Goal: Information Seeking & Learning: Check status

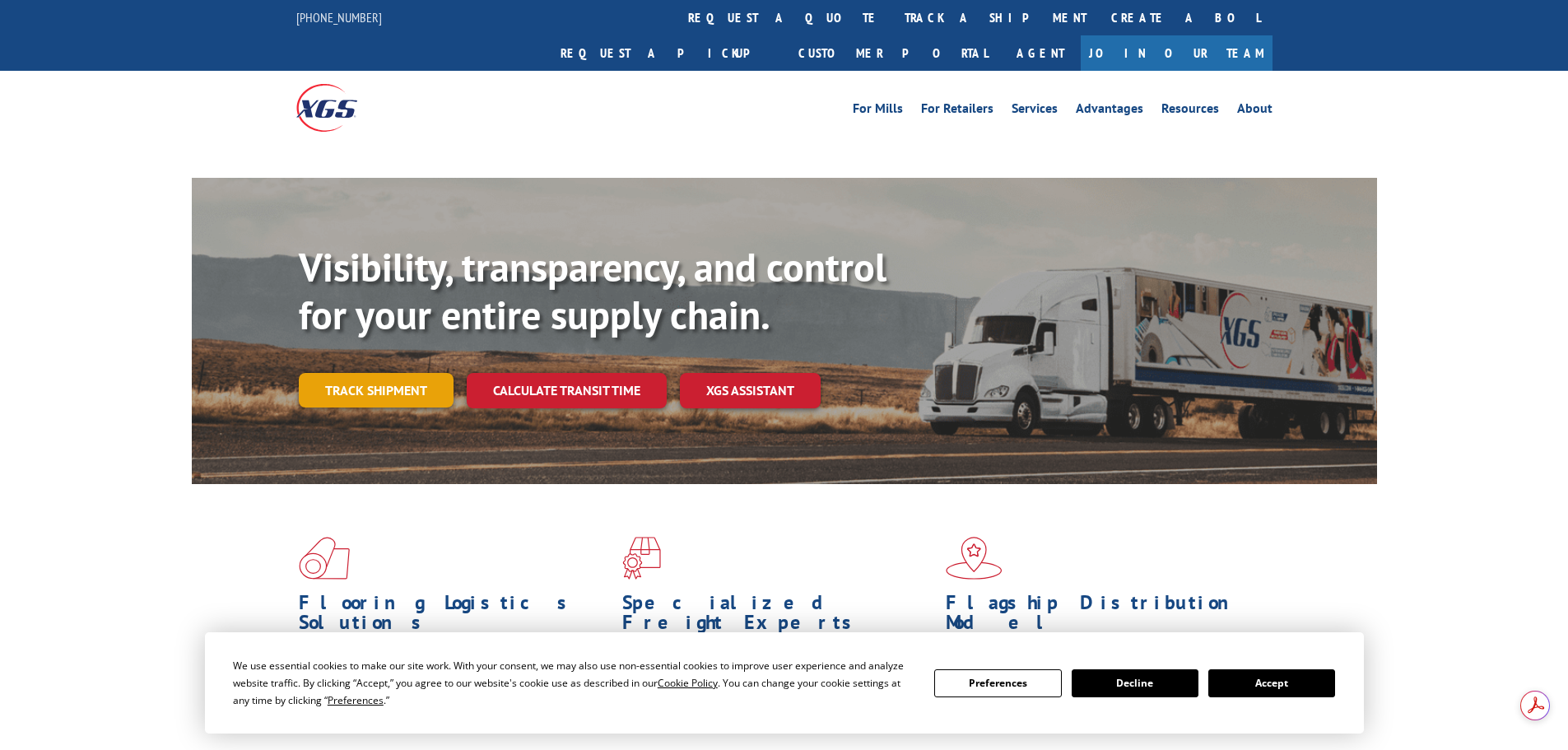
click at [396, 373] on link "Track shipment" at bounding box center [376, 389] width 154 height 34
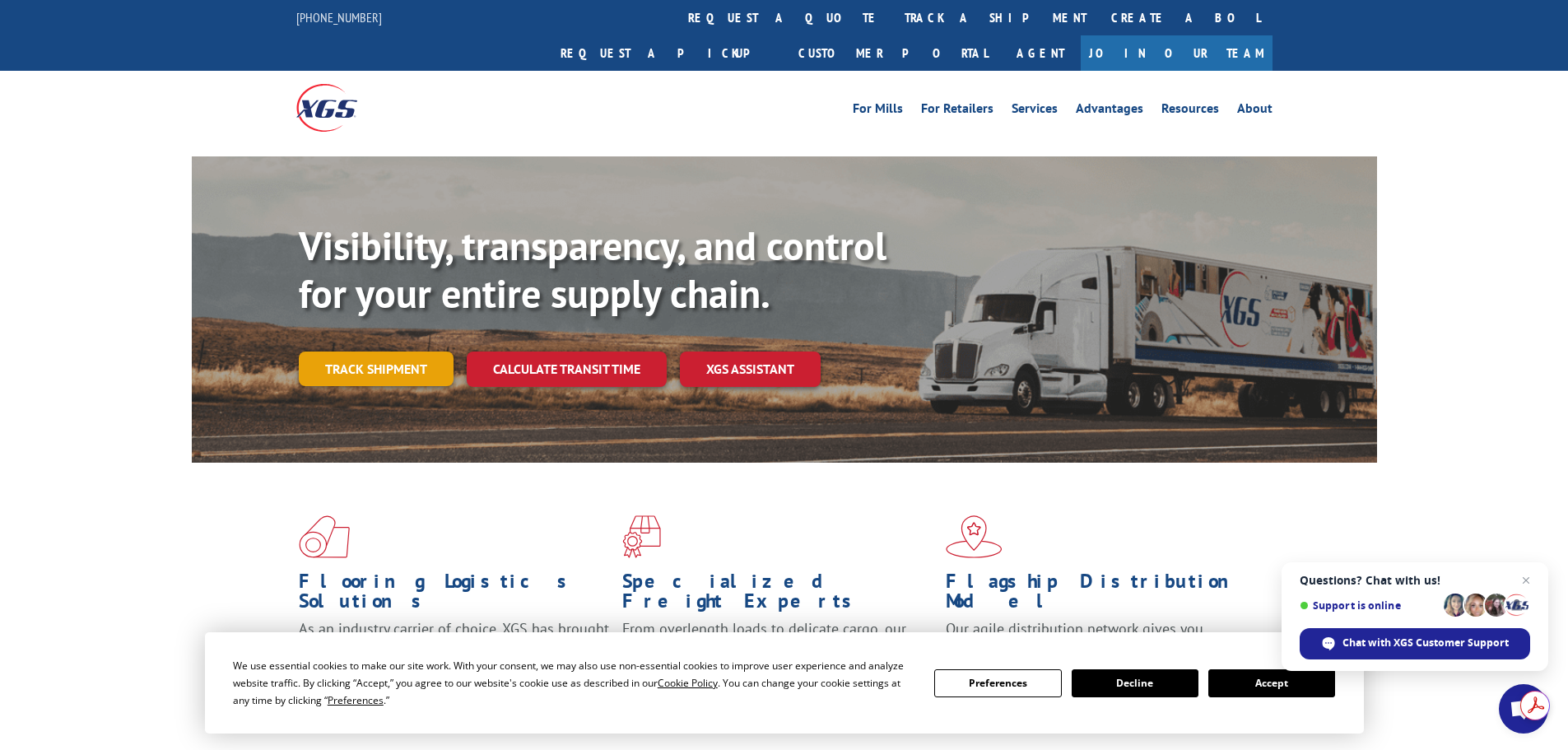
click at [348, 351] on link "Track shipment" at bounding box center [376, 368] width 154 height 34
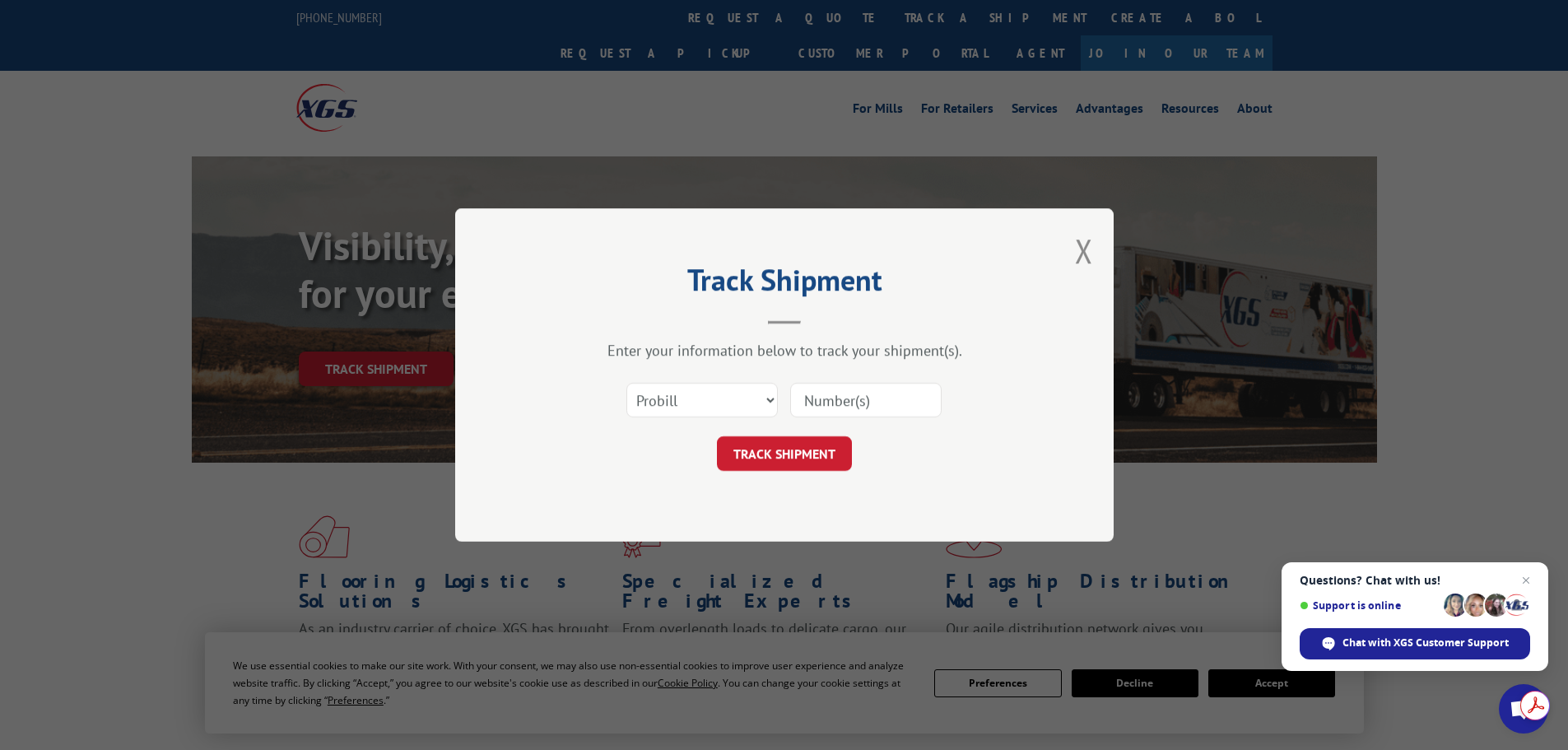
click at [844, 408] on input at bounding box center [865, 399] width 152 height 34
paste input "17691755"
type input "17691755"
click at [814, 454] on button "TRACK SHIPMENT" at bounding box center [784, 453] width 135 height 34
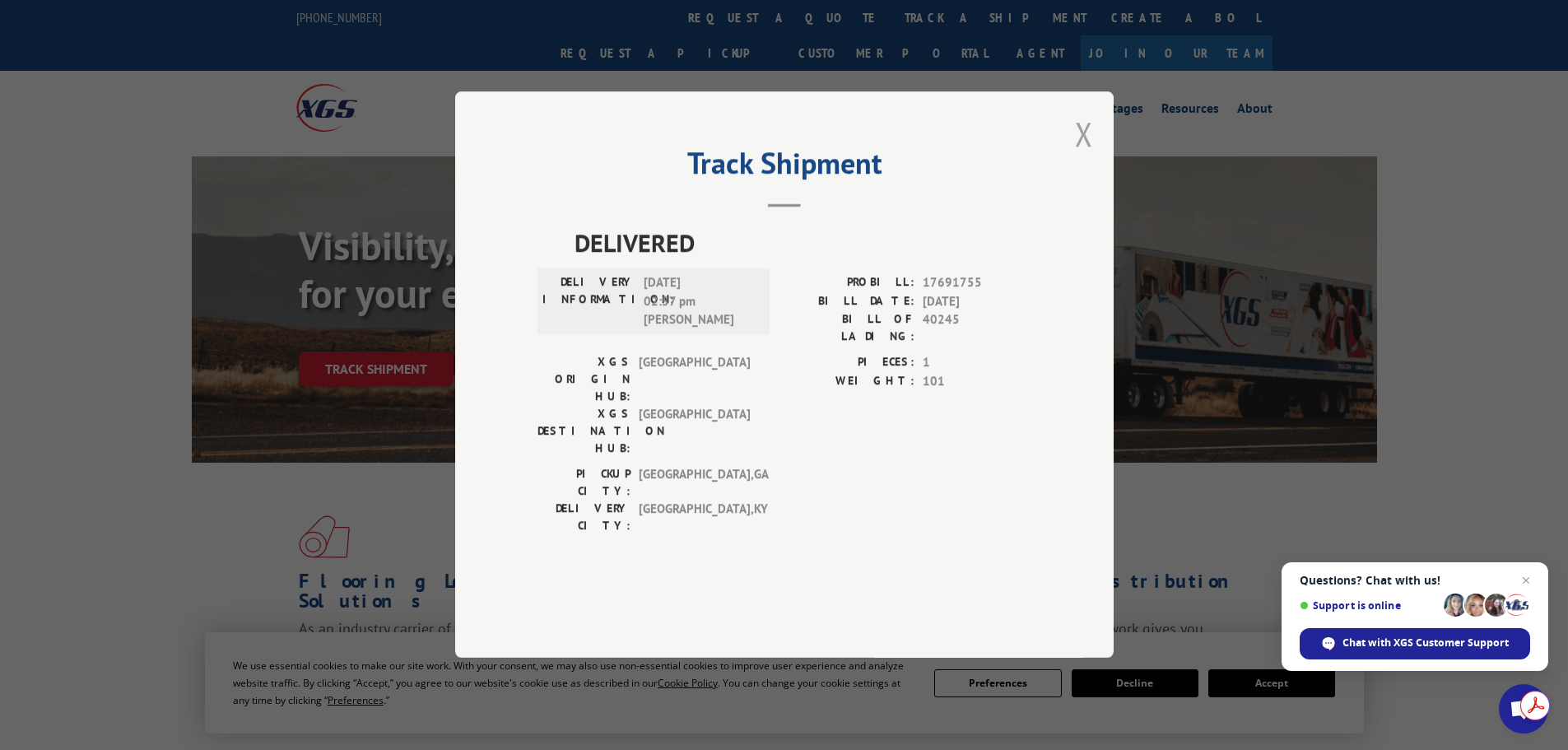
click at [1085, 155] on button "Close modal" at bounding box center [1083, 133] width 19 height 44
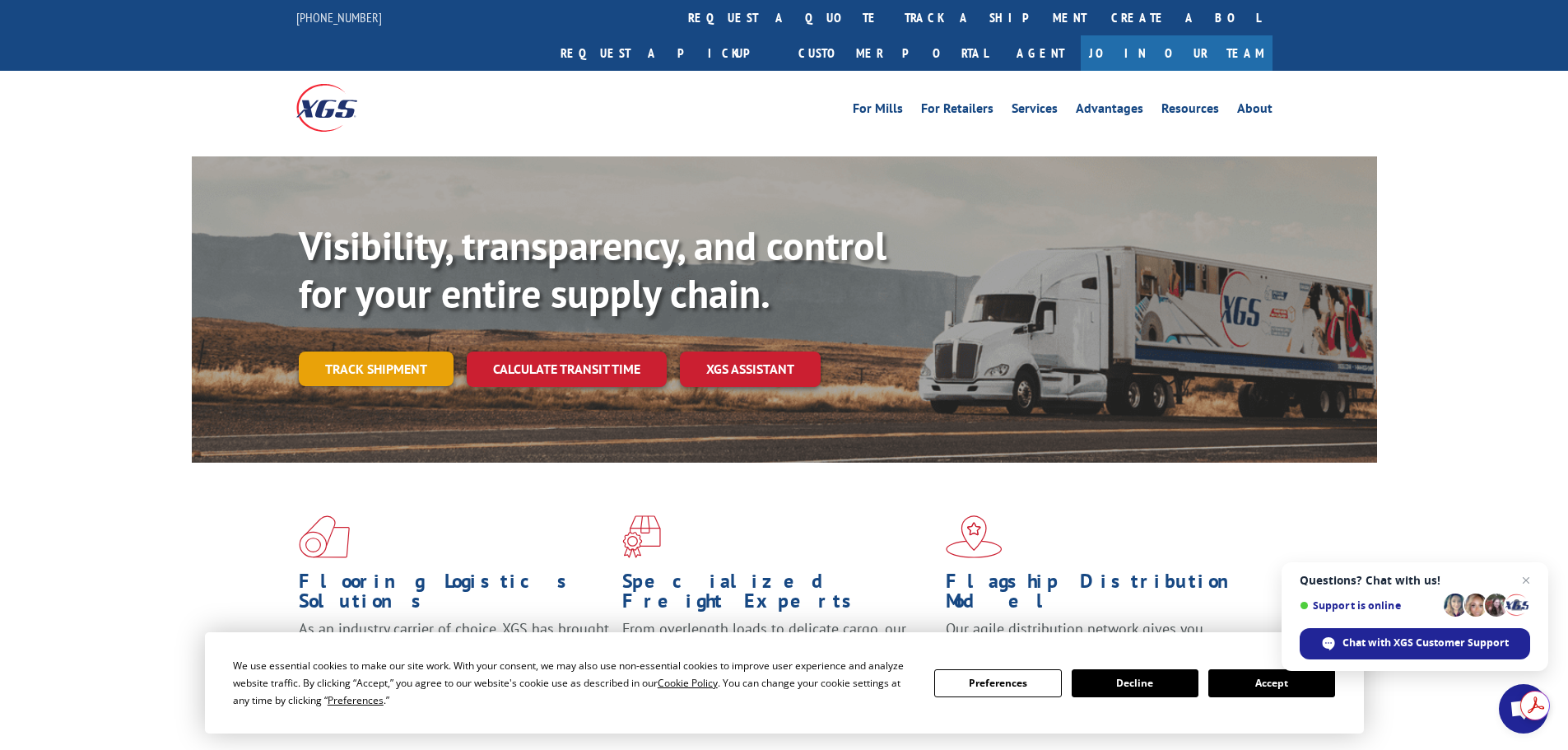
click at [352, 351] on link "Track shipment" at bounding box center [376, 368] width 154 height 34
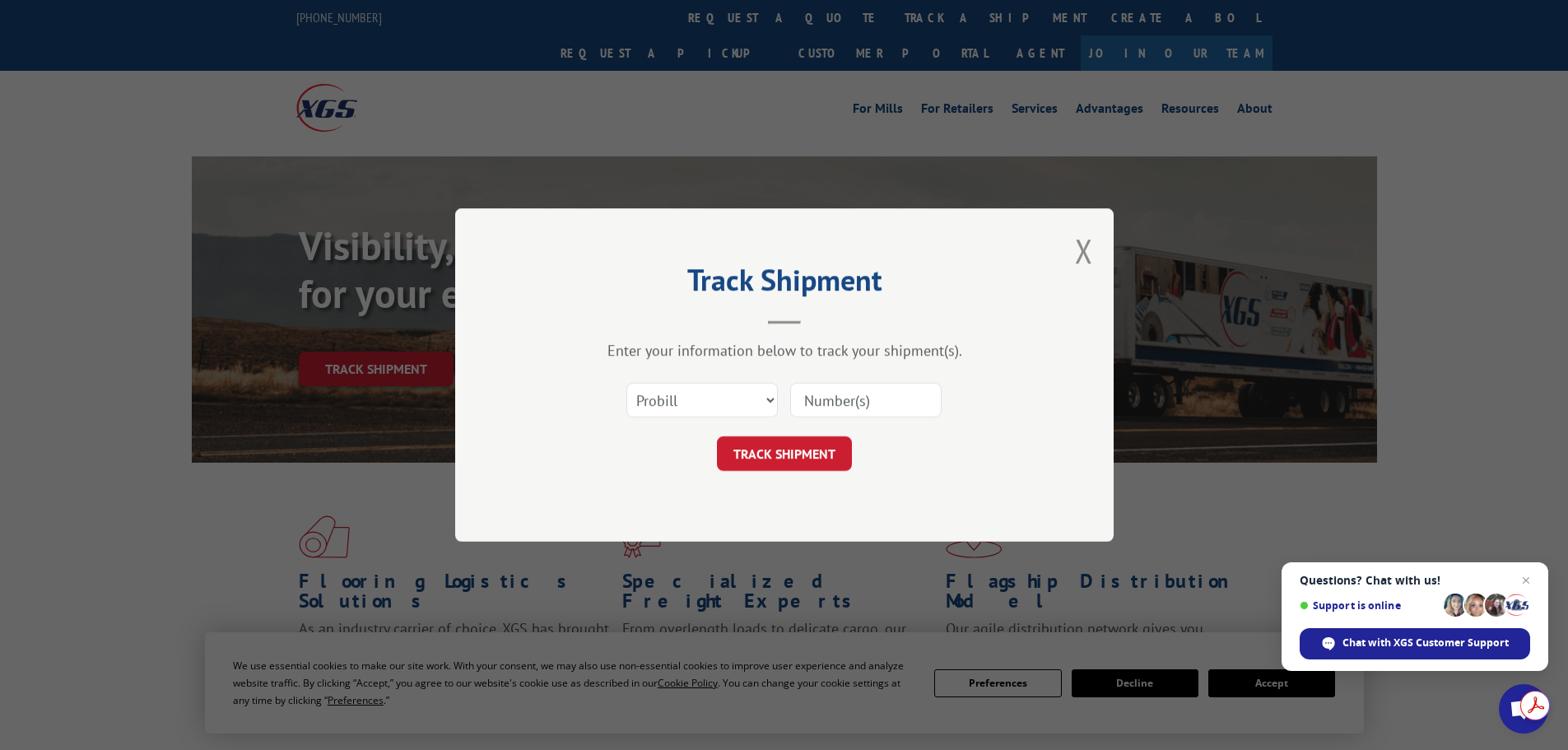
click at [877, 396] on input at bounding box center [865, 399] width 152 height 34
click at [1081, 253] on button "Close modal" at bounding box center [1083, 250] width 19 height 44
